Goal: Transaction & Acquisition: Purchase product/service

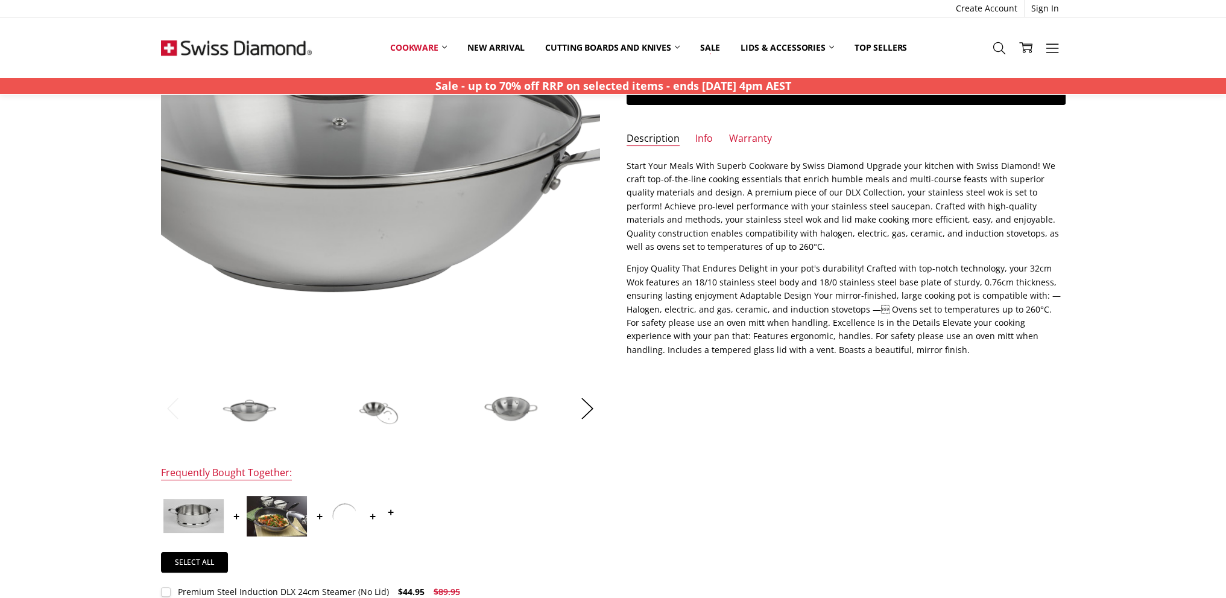
scroll to position [181, 0]
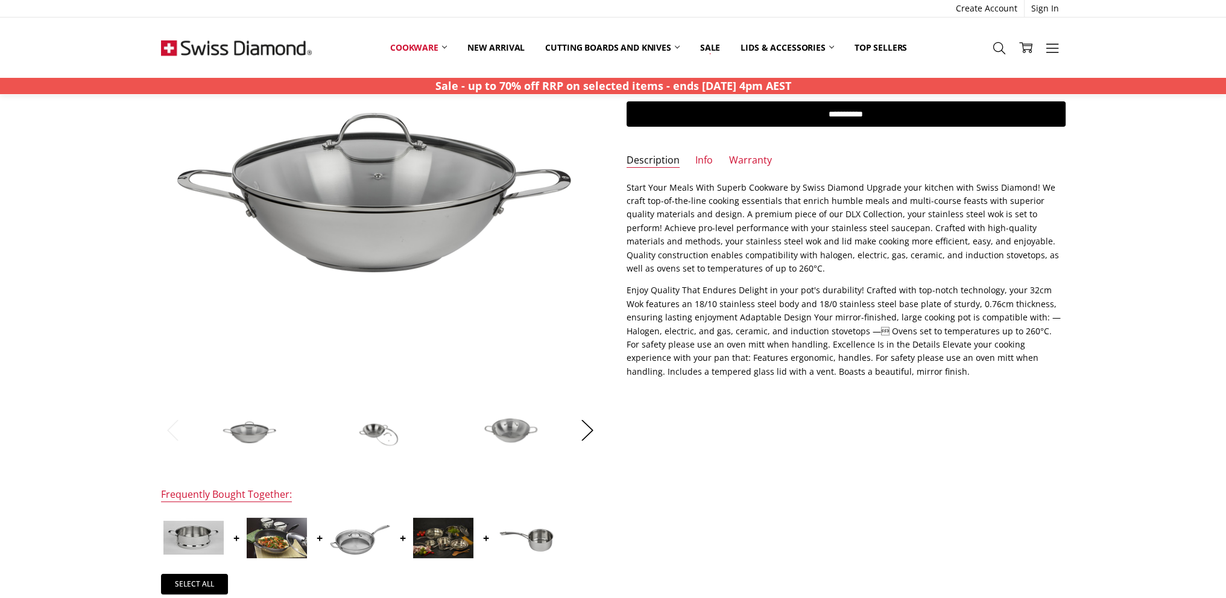
click at [377, 435] on img at bounding box center [380, 429] width 60 height 41
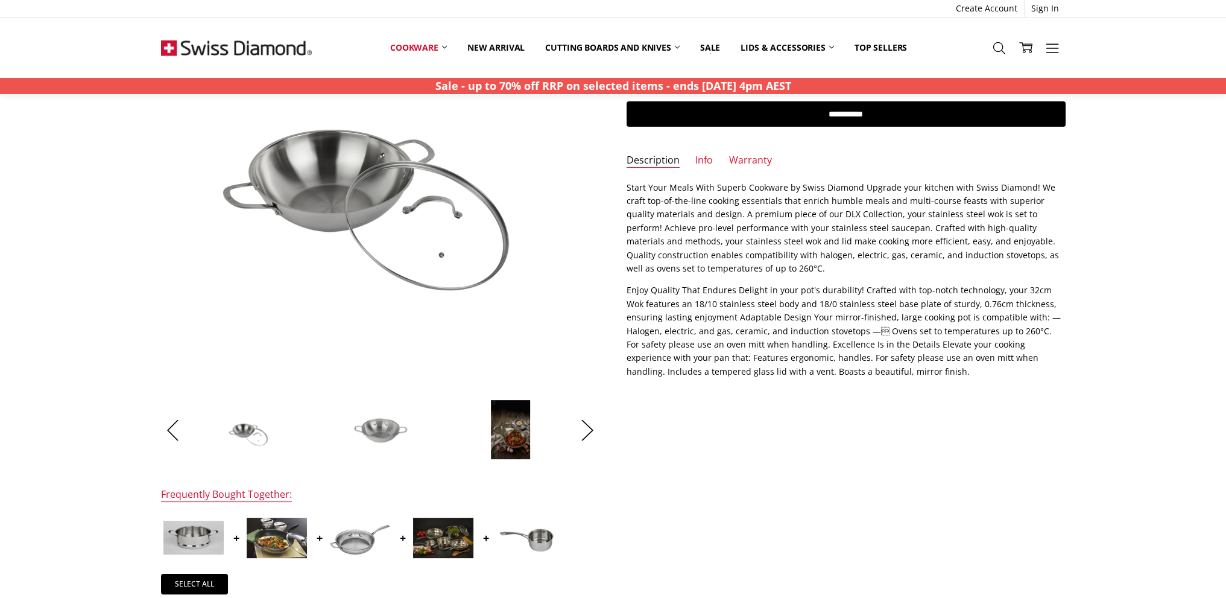
click at [375, 425] on img at bounding box center [380, 429] width 60 height 41
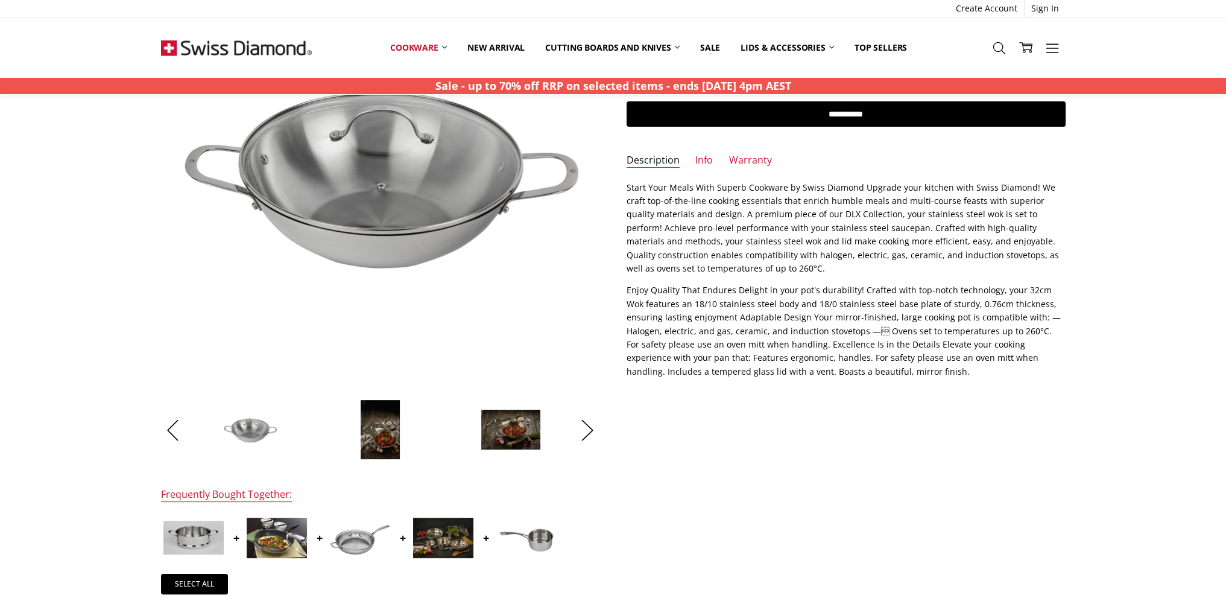
click at [517, 437] on img at bounding box center [511, 429] width 60 height 41
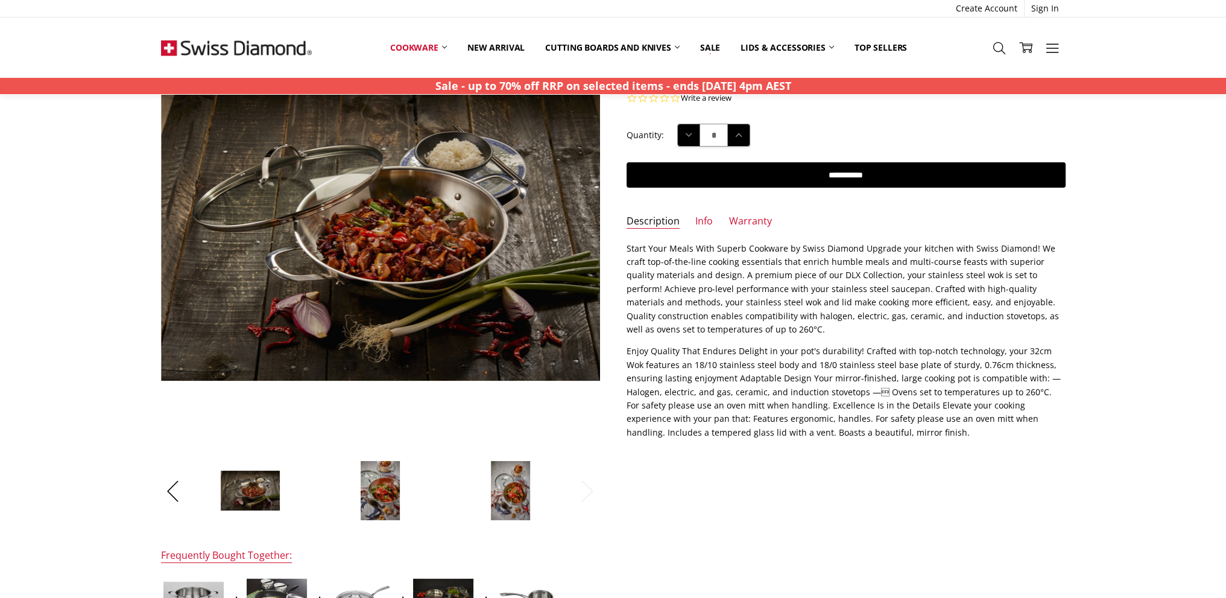
scroll to position [60, 0]
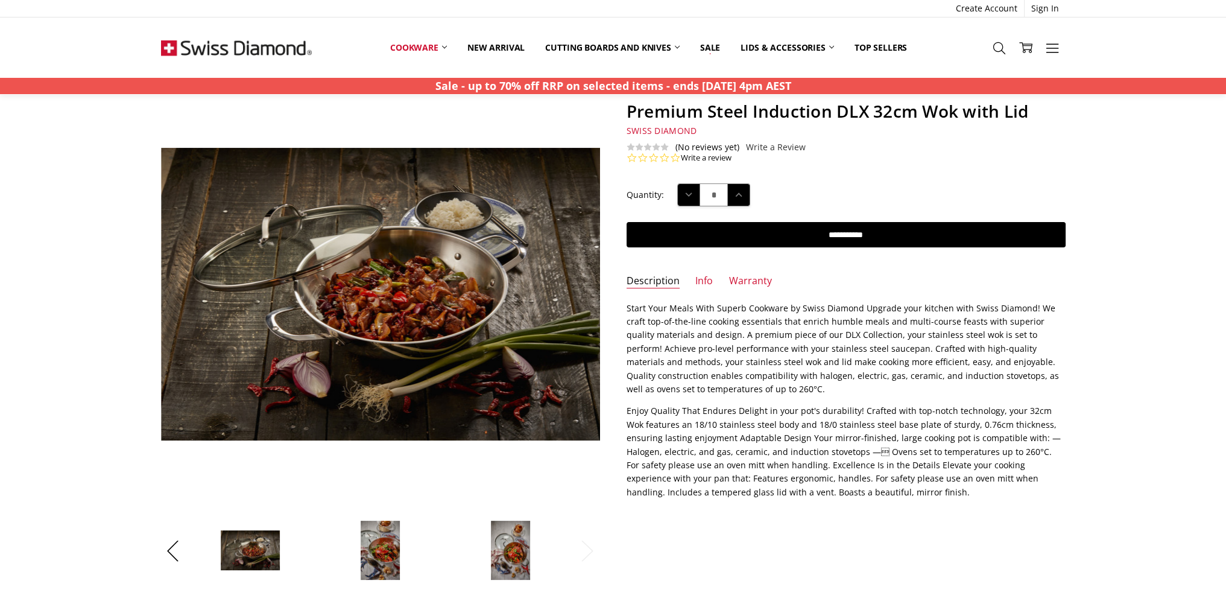
click at [388, 564] on img at bounding box center [380, 550] width 41 height 60
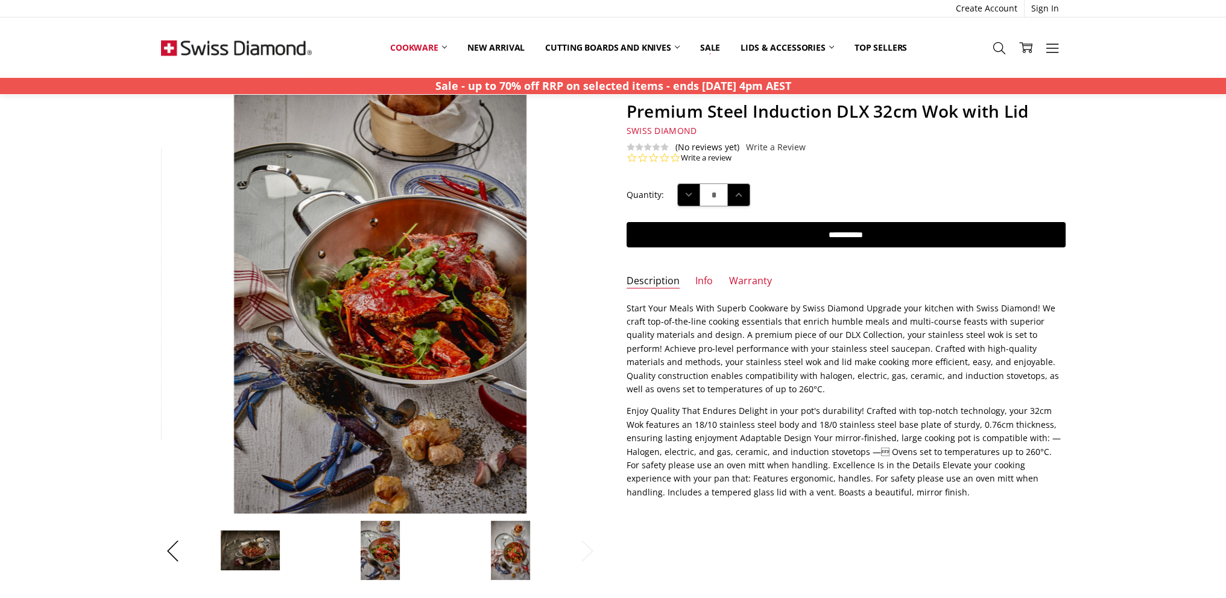
click at [499, 563] on img at bounding box center [510, 550] width 41 height 60
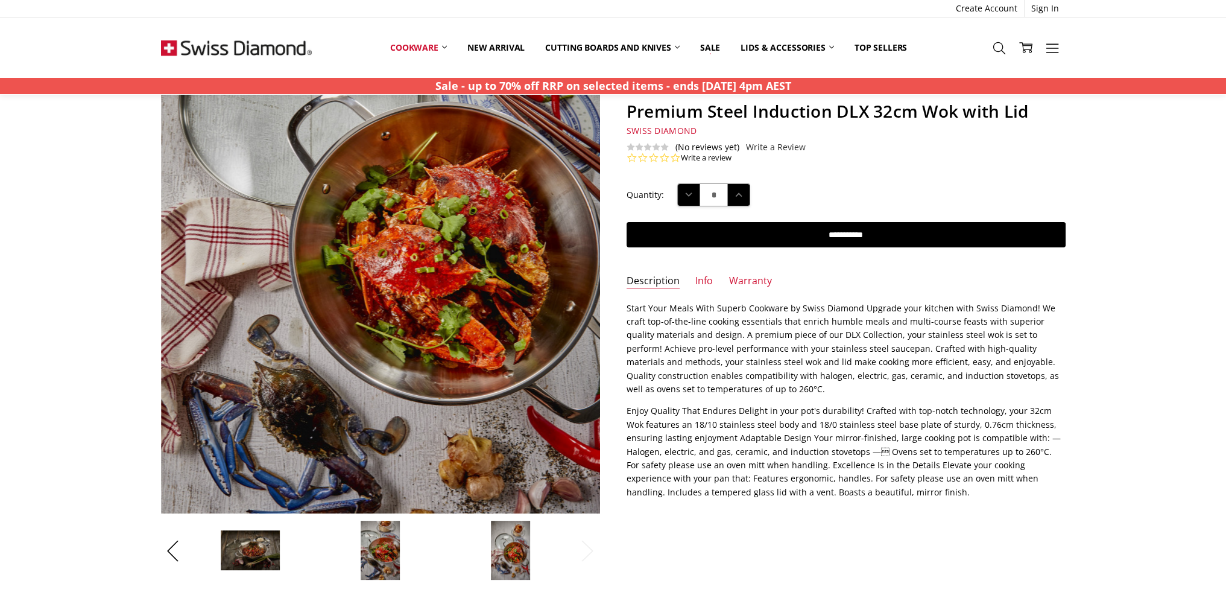
scroll to position [121, 0]
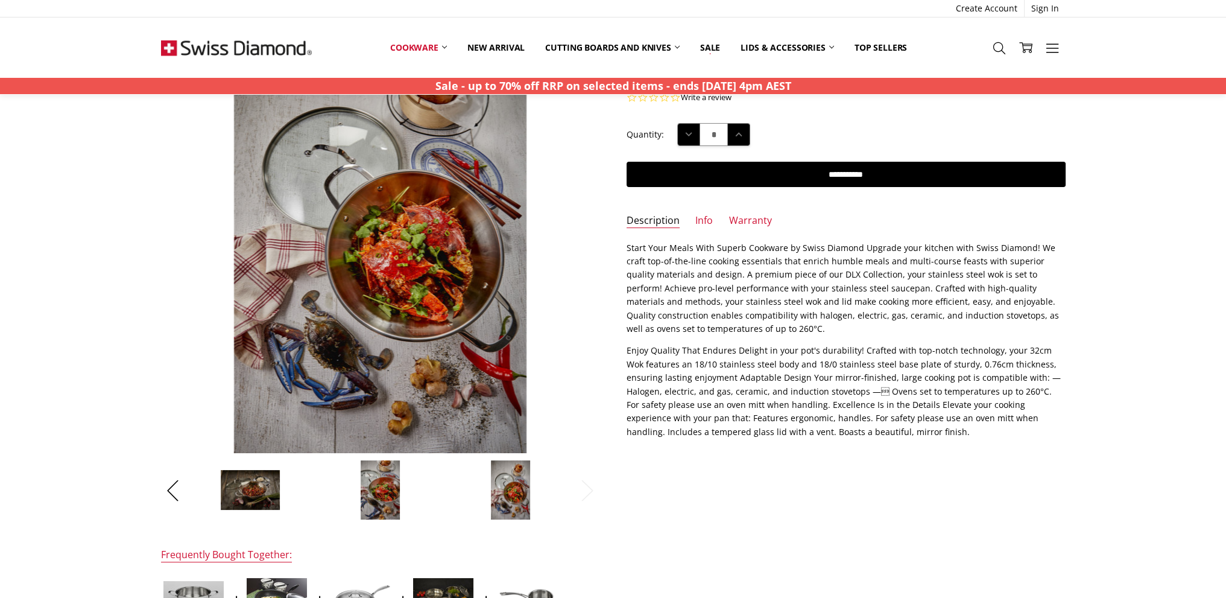
click at [248, 500] on img at bounding box center [250, 489] width 60 height 41
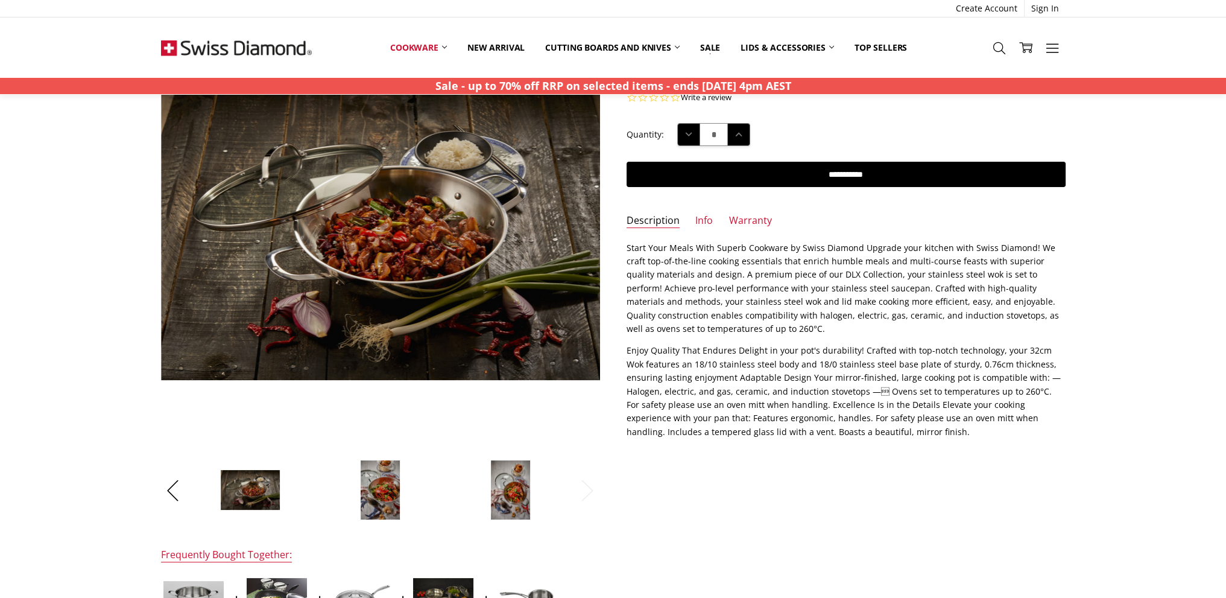
click at [192, 484] on li at bounding box center [250, 489] width 127 height 60
drag, startPoint x: 170, startPoint y: 485, endPoint x: 176, endPoint y: 487, distance: 6.3
click at [171, 487] on button "Previous" at bounding box center [173, 490] width 24 height 37
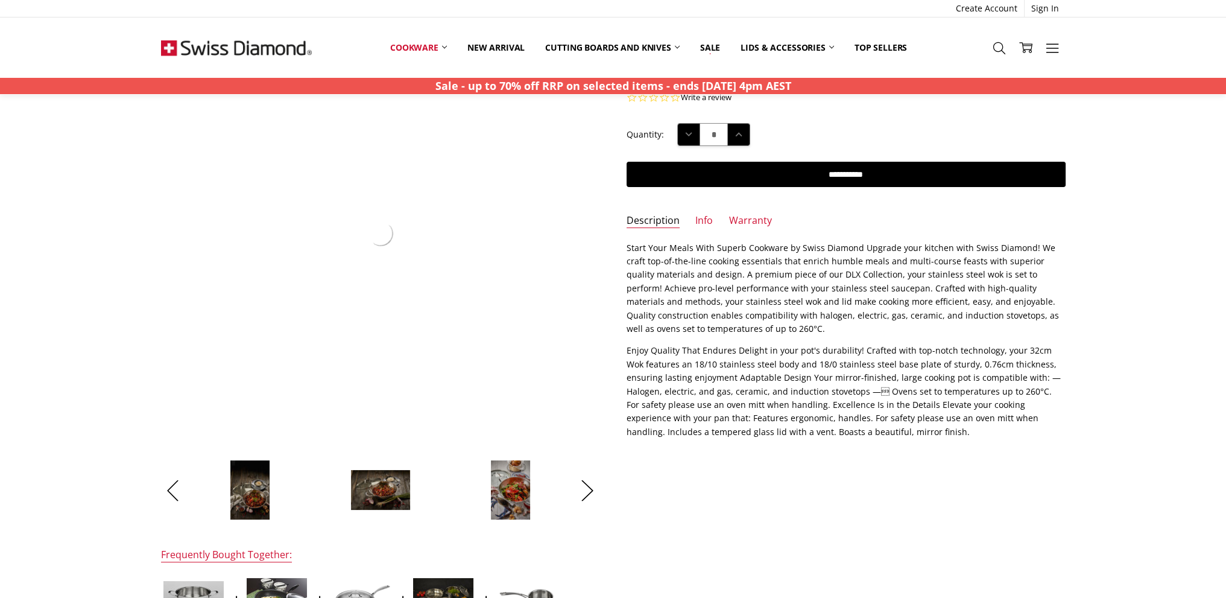
click at [250, 484] on img at bounding box center [250, 489] width 41 height 60
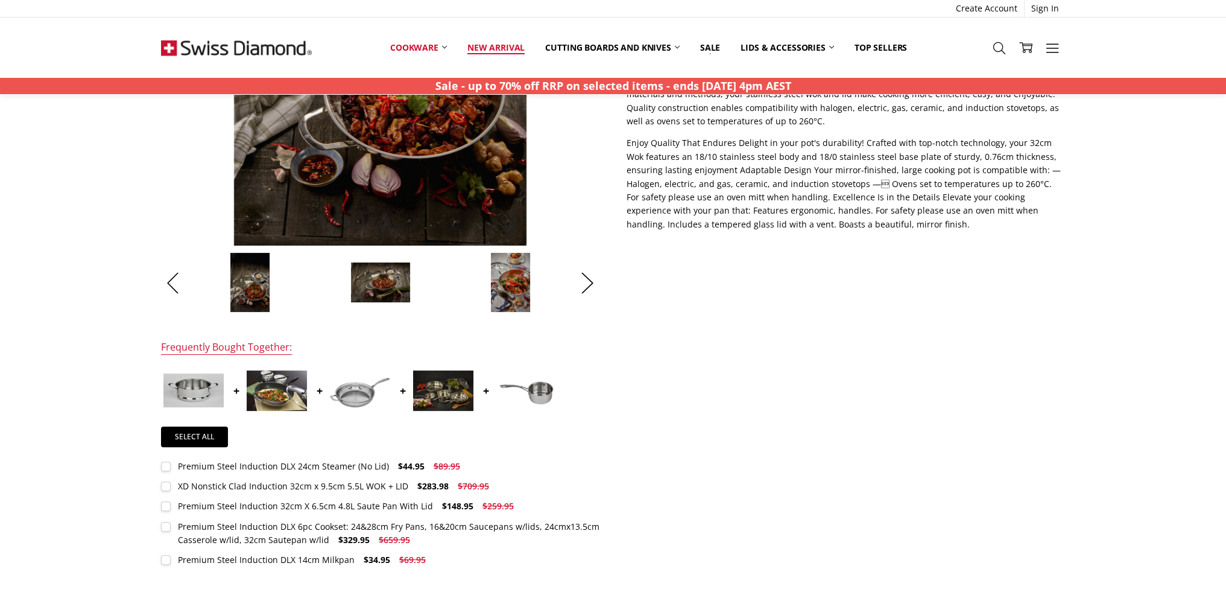
scroll to position [301, 0]
